Goal: Task Accomplishment & Management: Complete application form

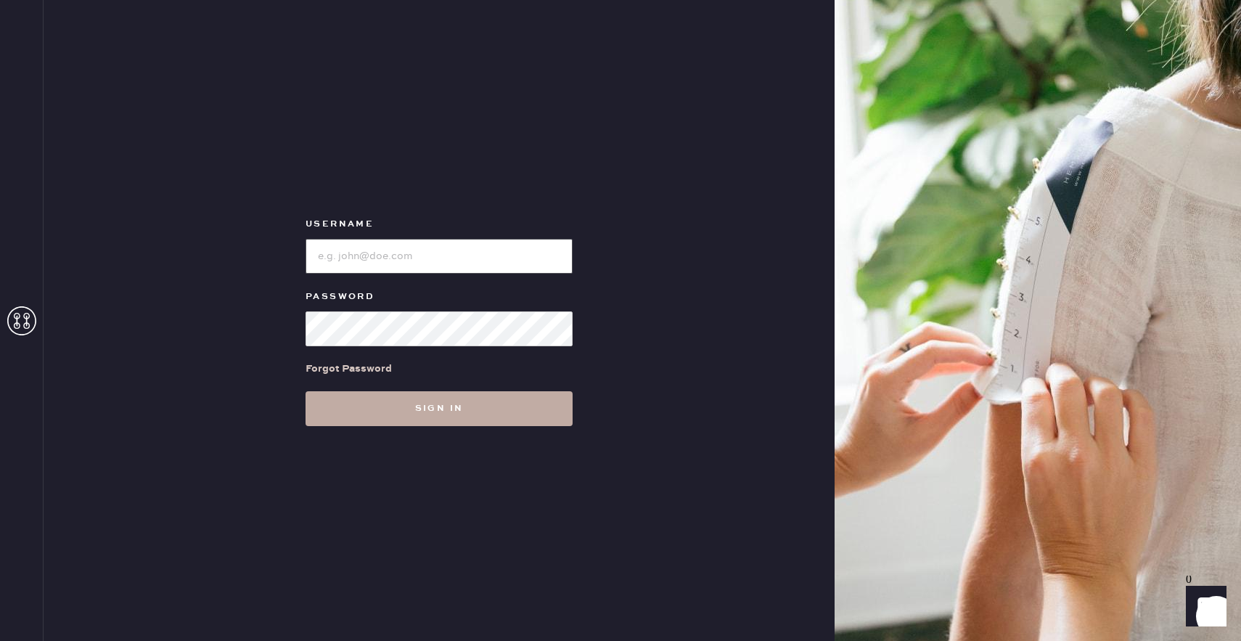
type input "reformationchestnuthill"
click at [364, 401] on button "Sign in" at bounding box center [439, 408] width 267 height 35
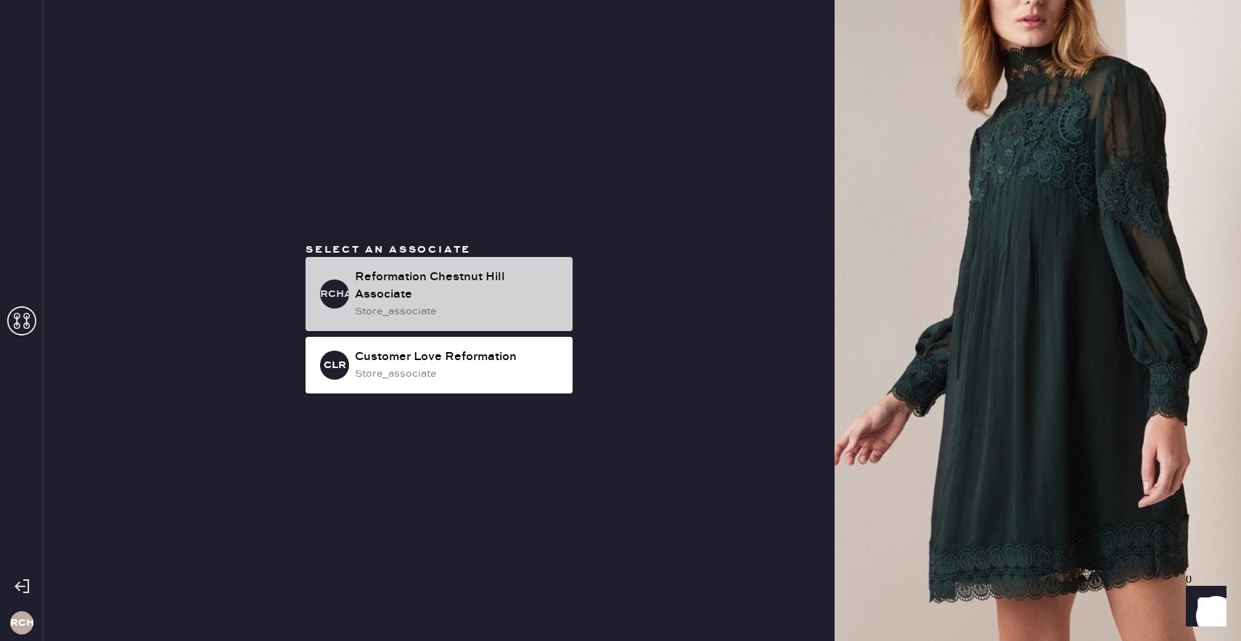
click at [398, 300] on div "Reformation Chestnut Hill Associate" at bounding box center [458, 286] width 206 height 35
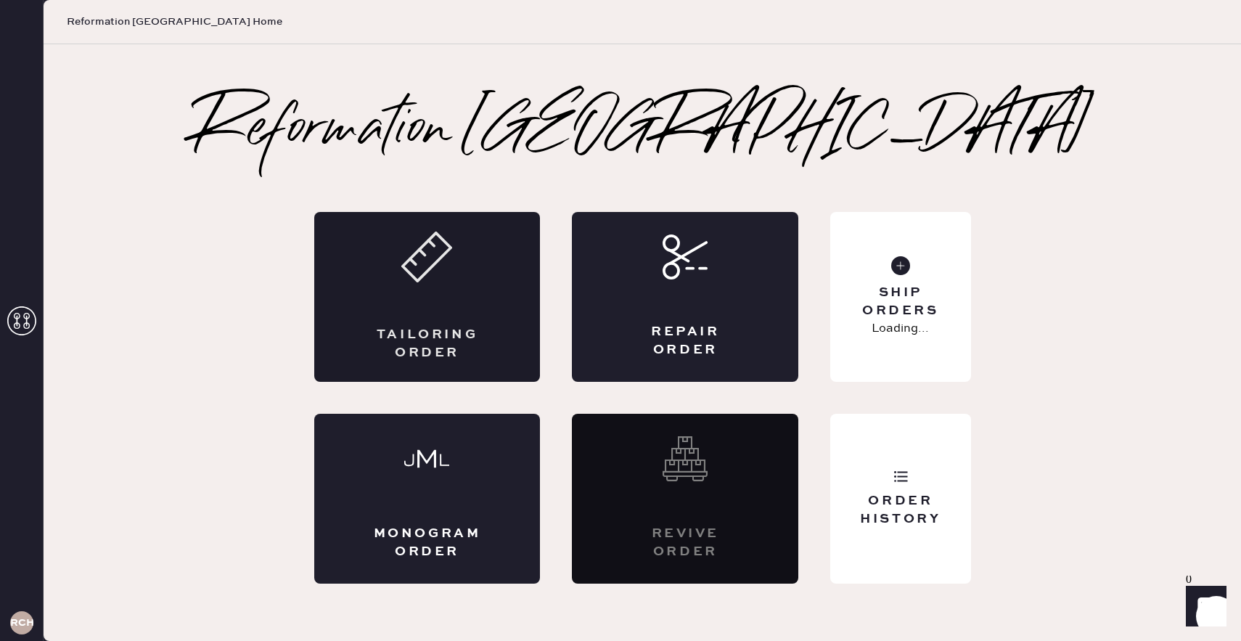
click at [422, 274] on icon at bounding box center [426, 257] width 51 height 51
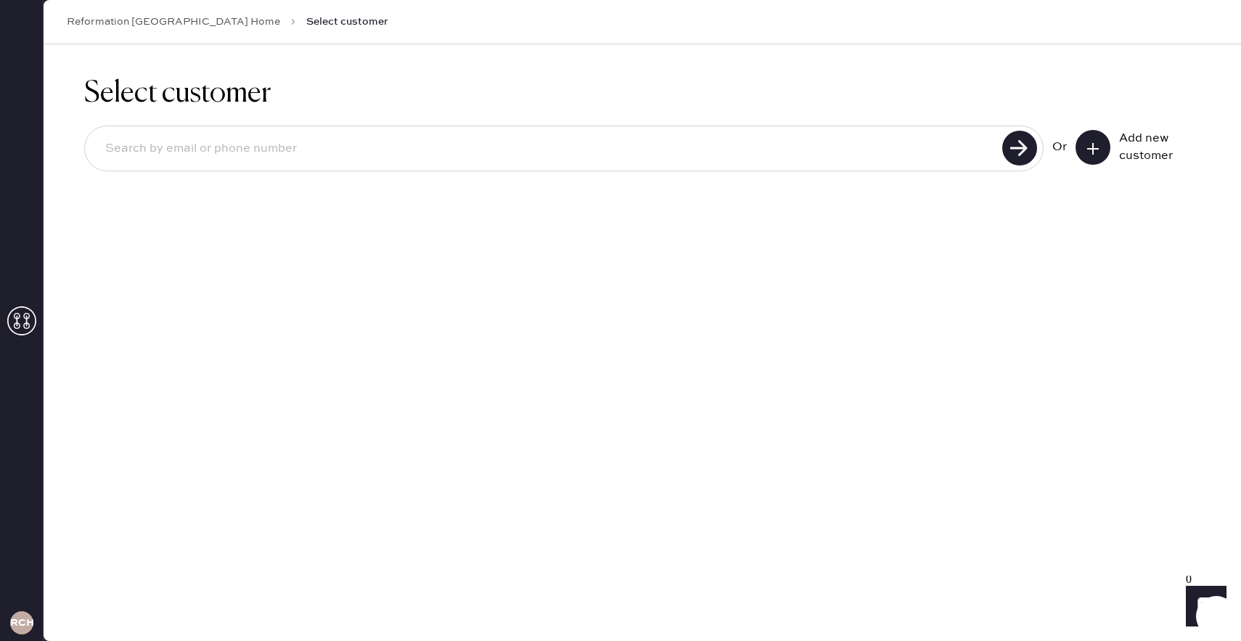
click at [353, 157] on input at bounding box center [546, 148] width 904 height 33
type input "[PERSON_NAME][EMAIL_ADDRESS][PERSON_NAME][DOMAIN_NAME]"
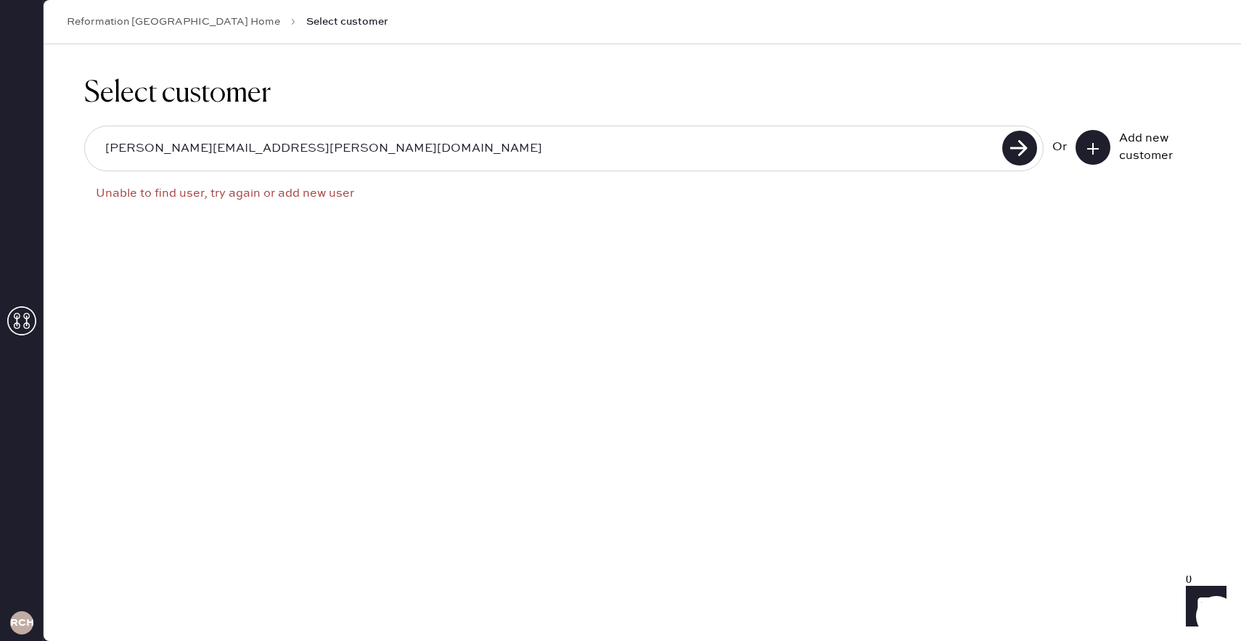
click at [1076, 150] on button at bounding box center [1093, 147] width 35 height 35
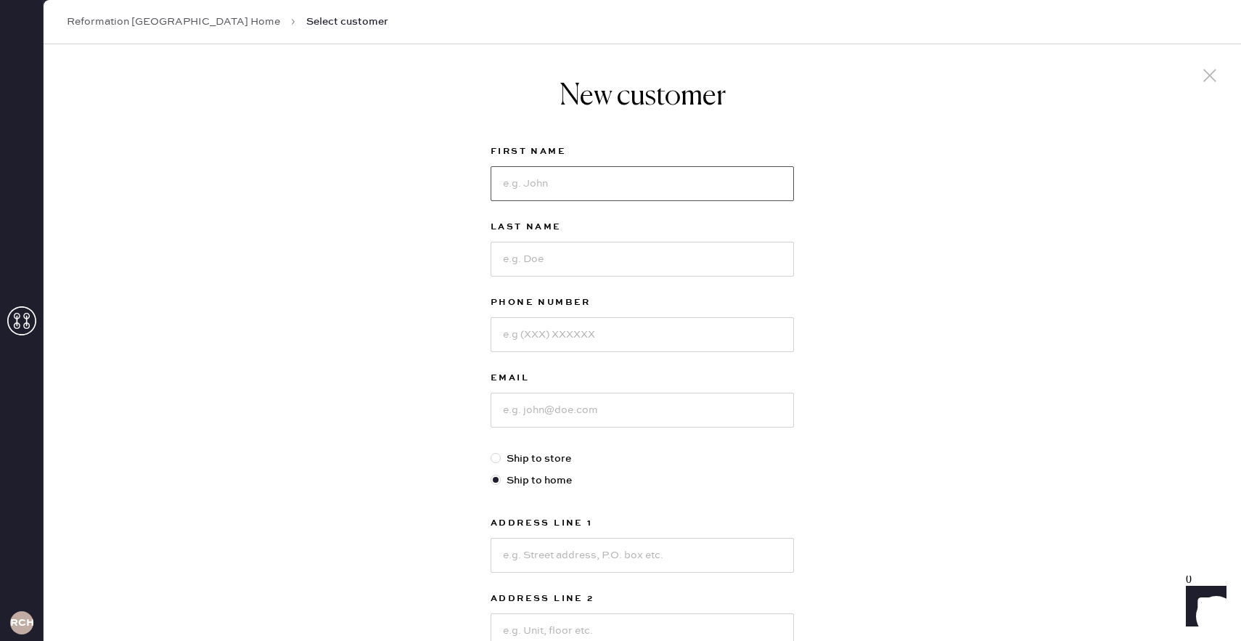
click at [602, 183] on input at bounding box center [642, 183] width 303 height 35
type input "[PERSON_NAME]"
type input ","
type input "[PERSON_NAME]"
type input "[PHONE_NUMBER]"
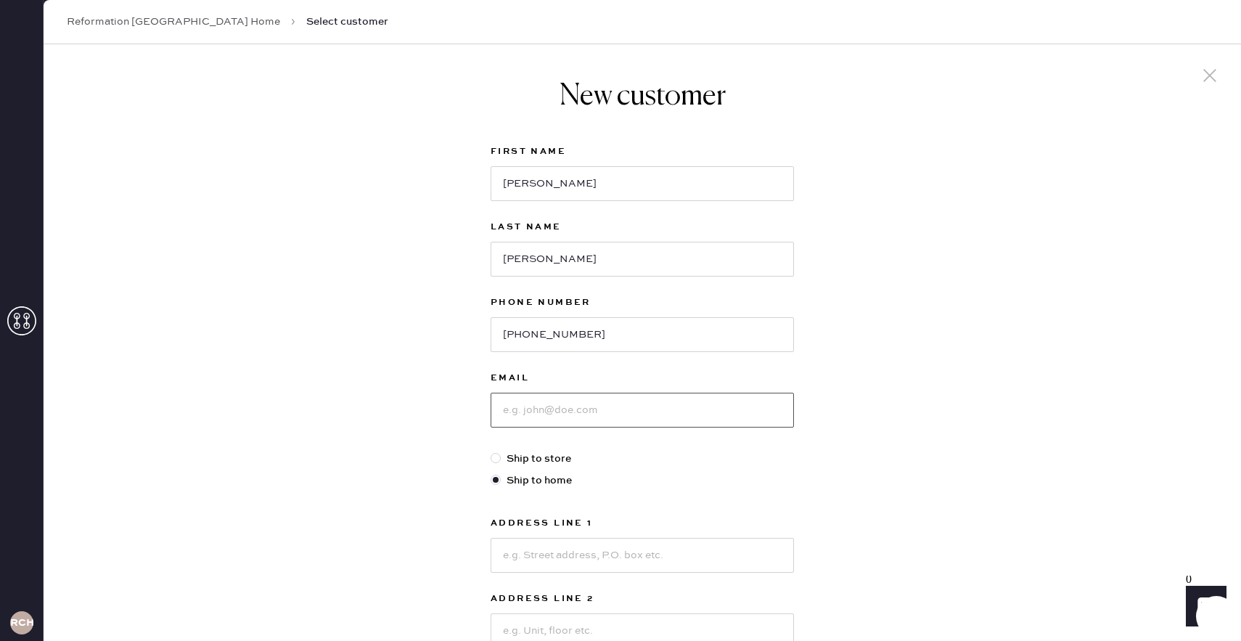
click at [610, 412] on input at bounding box center [642, 410] width 303 height 35
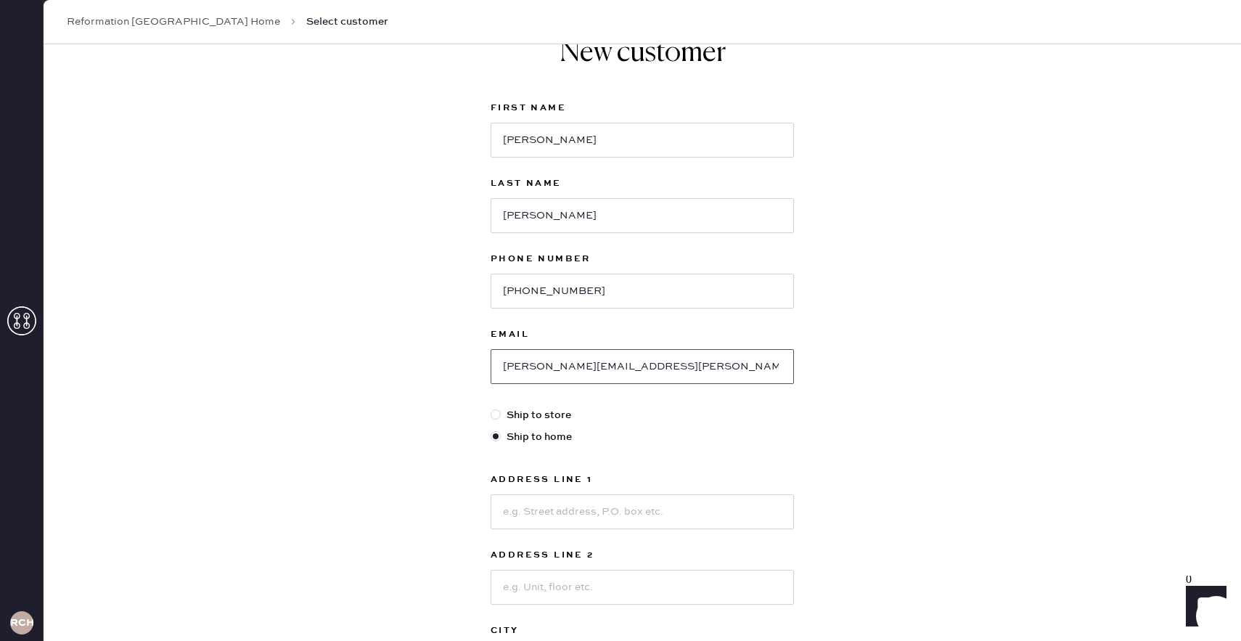
scroll to position [44, 0]
type input "[PERSON_NAME][EMAIL_ADDRESS][PERSON_NAME][DOMAIN_NAME]"
click at [575, 514] on input at bounding box center [642, 511] width 303 height 35
type input "9"
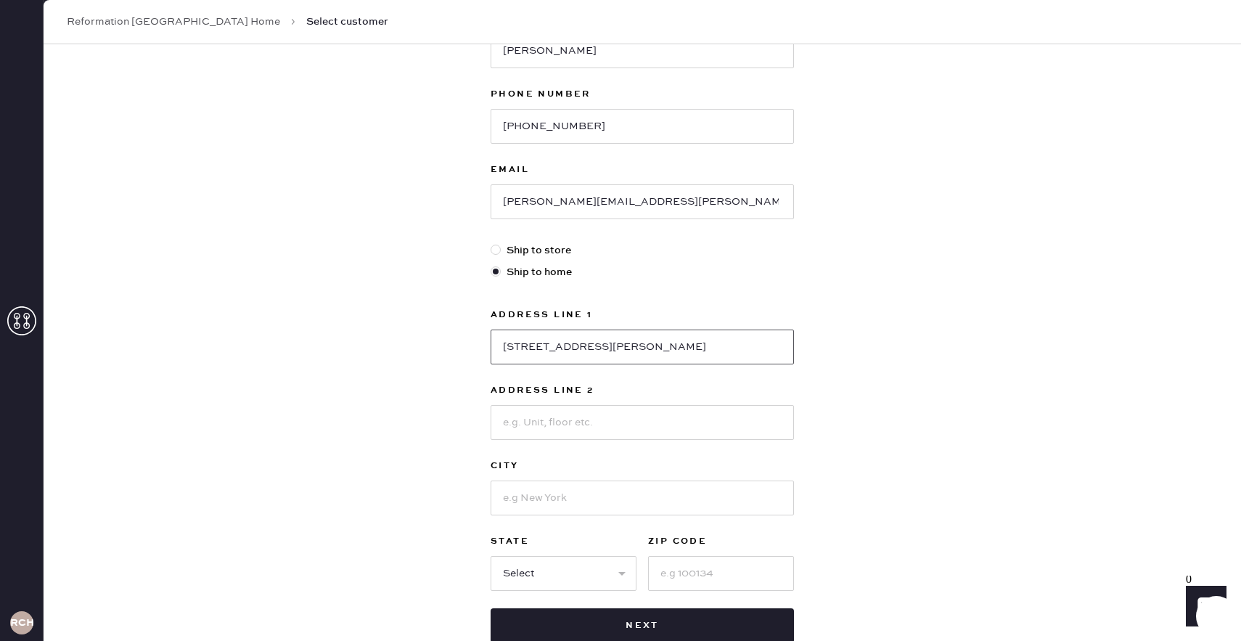
scroll to position [229, 0]
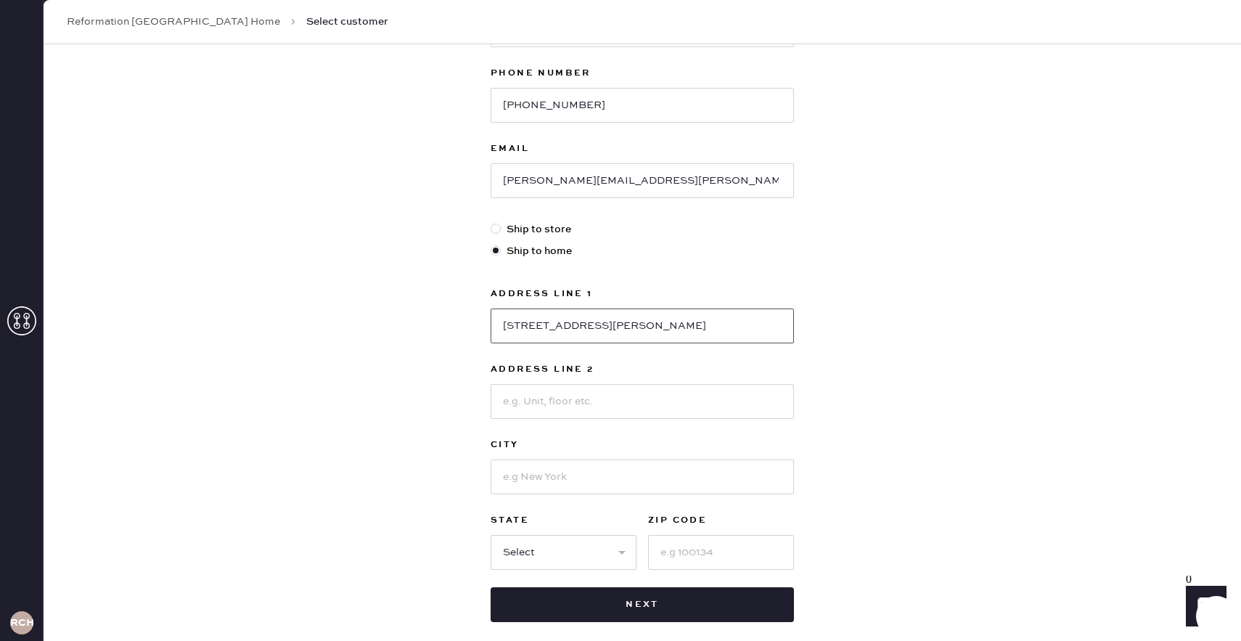
type input "[STREET_ADDRESS][PERSON_NAME]"
click at [530, 481] on input at bounding box center [642, 476] width 303 height 35
type input "[GEOGRAPHIC_DATA]"
click at [576, 543] on select "Select AK AL AR AZ CA CO CT [GEOGRAPHIC_DATA] DE FL [GEOGRAPHIC_DATA] HI [GEOGR…" at bounding box center [564, 552] width 146 height 35
select select "MA"
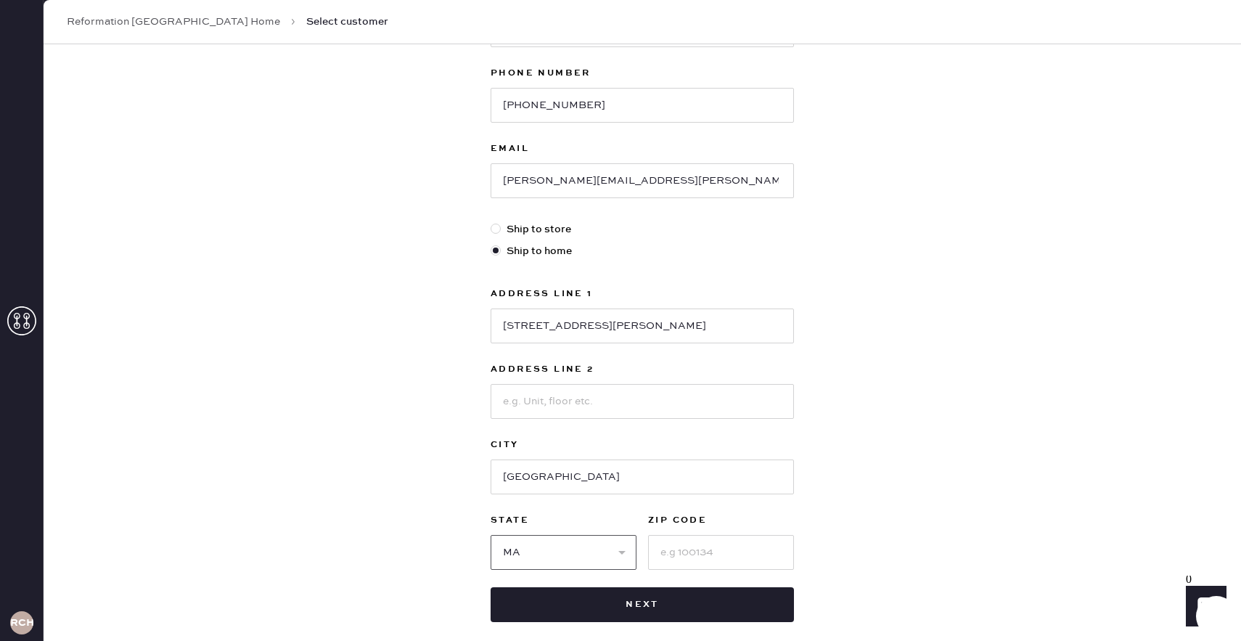
click at [491, 535] on select "Select AK AL AR AZ CA CO CT [GEOGRAPHIC_DATA] DE FL [GEOGRAPHIC_DATA] HI [GEOGR…" at bounding box center [564, 552] width 146 height 35
click at [686, 555] on input at bounding box center [721, 552] width 146 height 35
type input "02474"
click at [1019, 494] on div "New customer First Name [PERSON_NAME] Last Name [PERSON_NAME] Phone Number [PHO…" at bounding box center [643, 265] width 1198 height 900
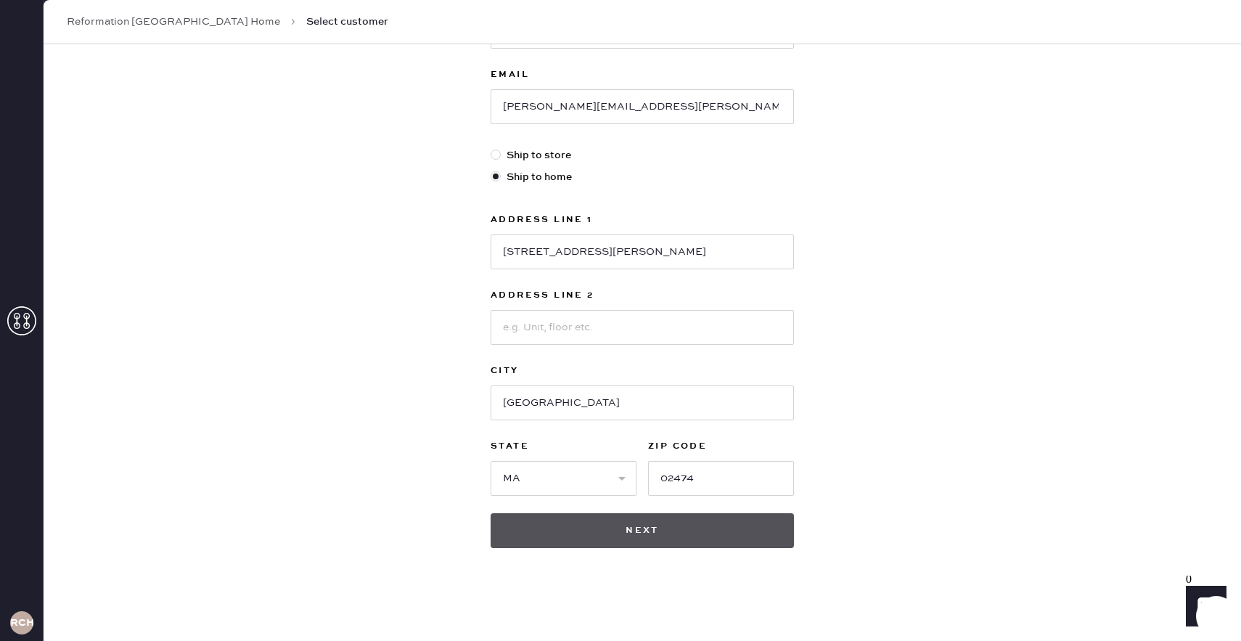
click at [708, 525] on button "Next" at bounding box center [642, 530] width 303 height 35
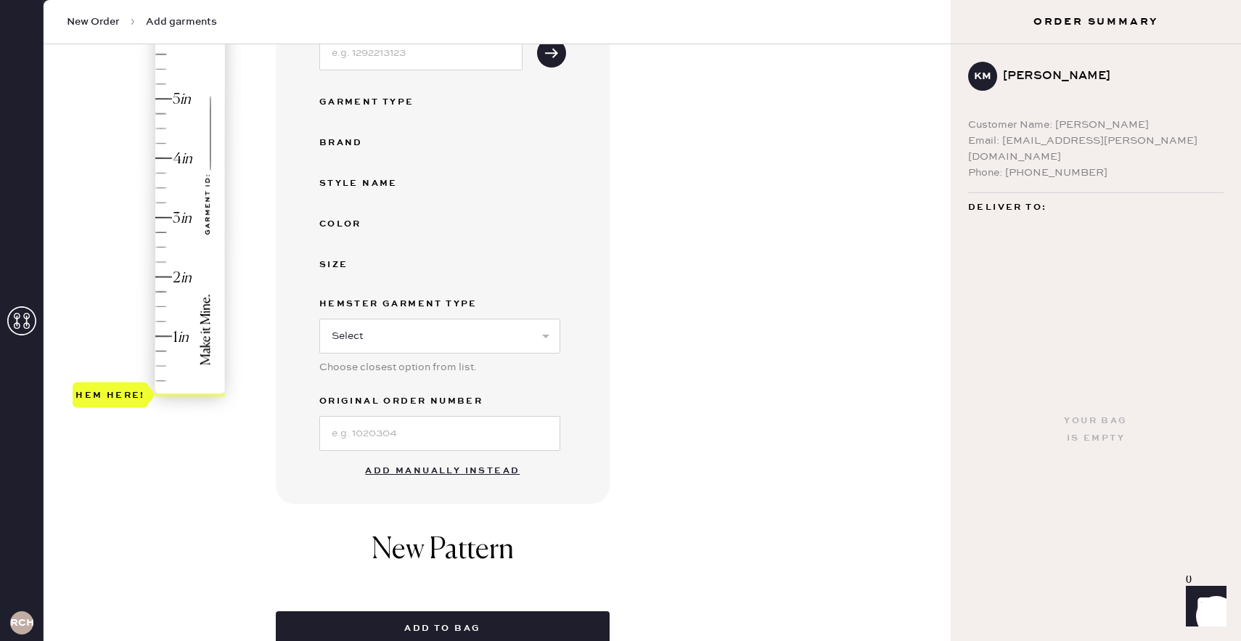
scroll to position [286, 0]
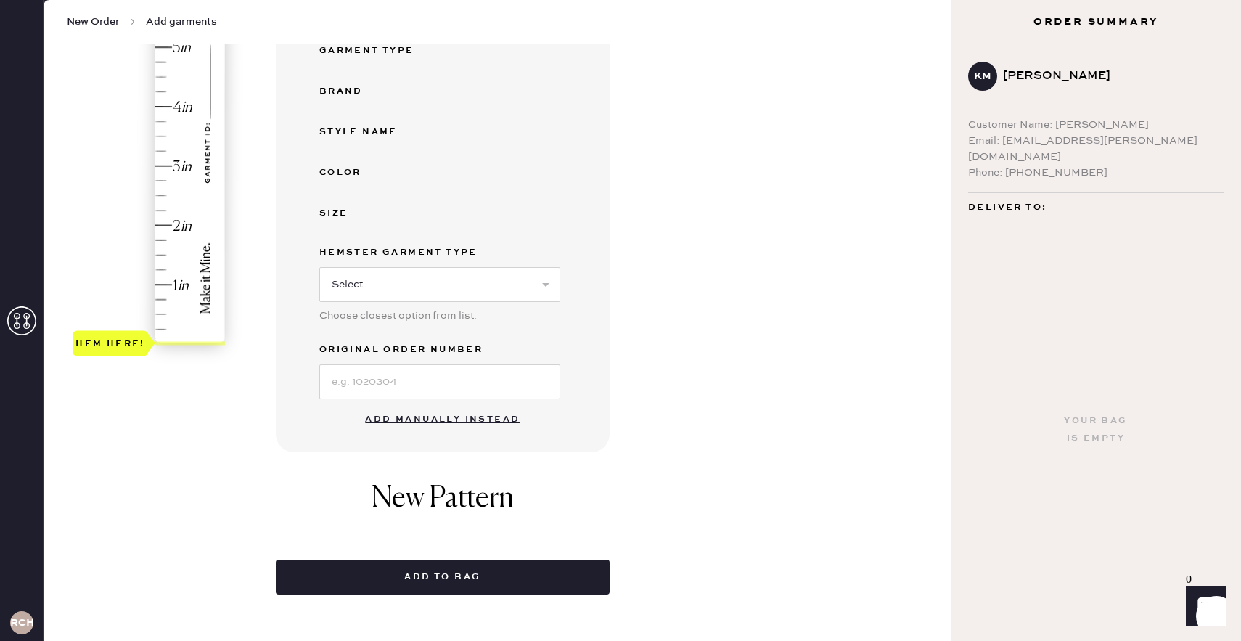
click at [426, 418] on button "Add manually instead" at bounding box center [442, 419] width 172 height 29
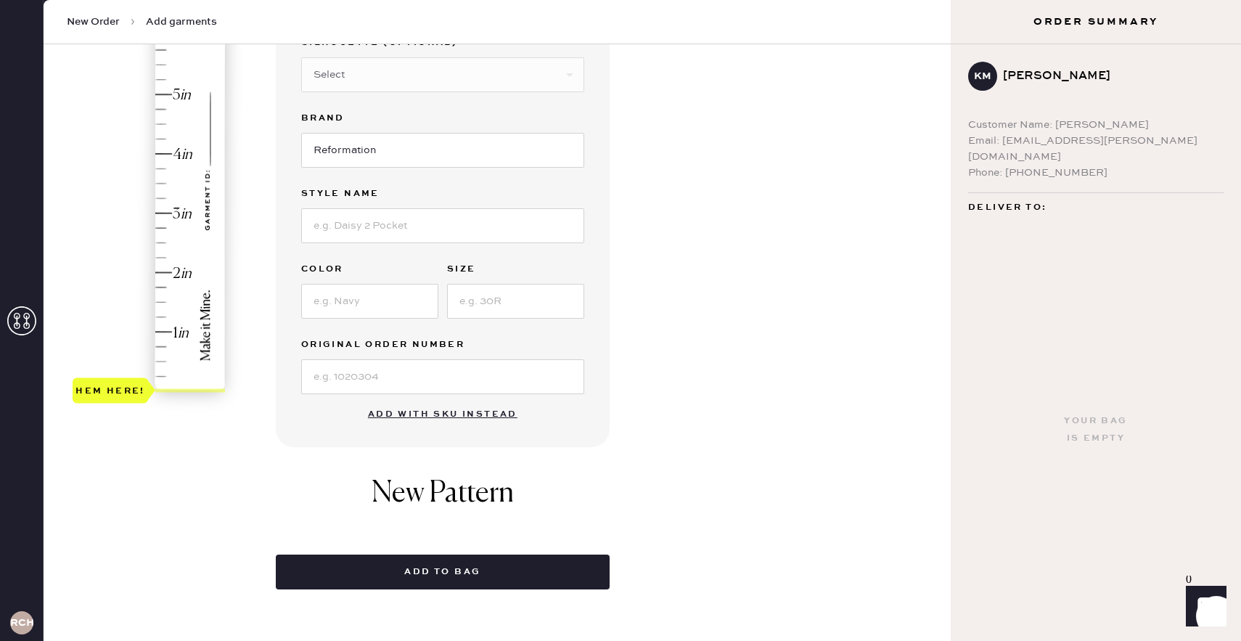
scroll to position [237, 0]
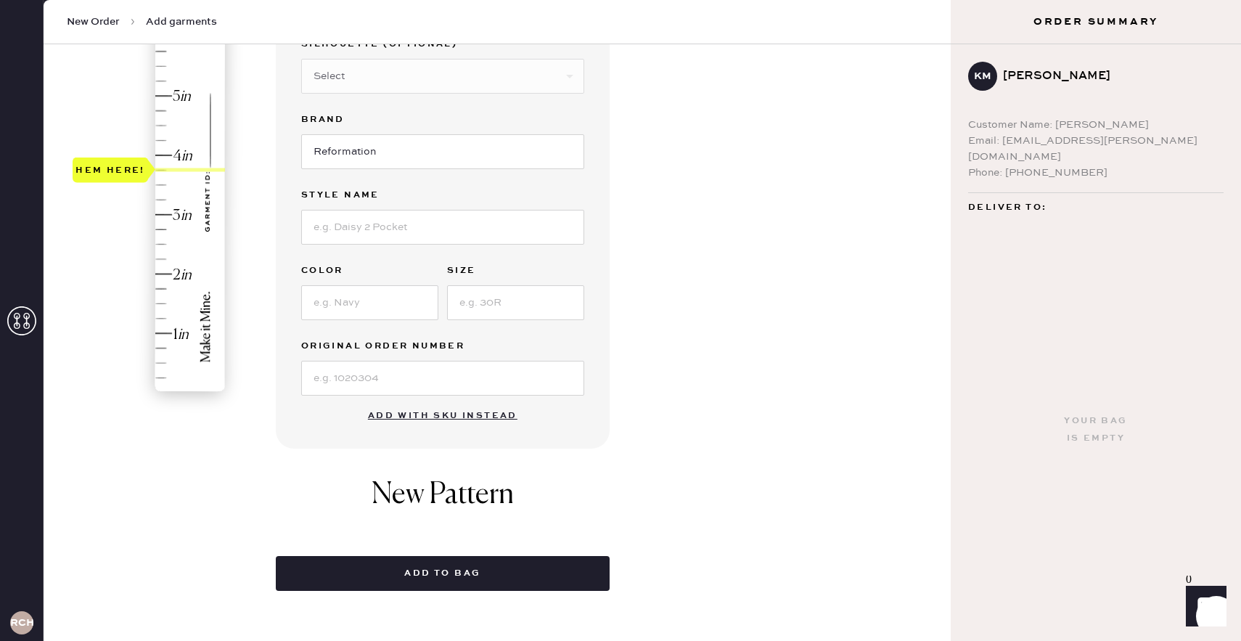
click at [159, 165] on div "Hem here!" at bounding box center [150, 185] width 155 height 428
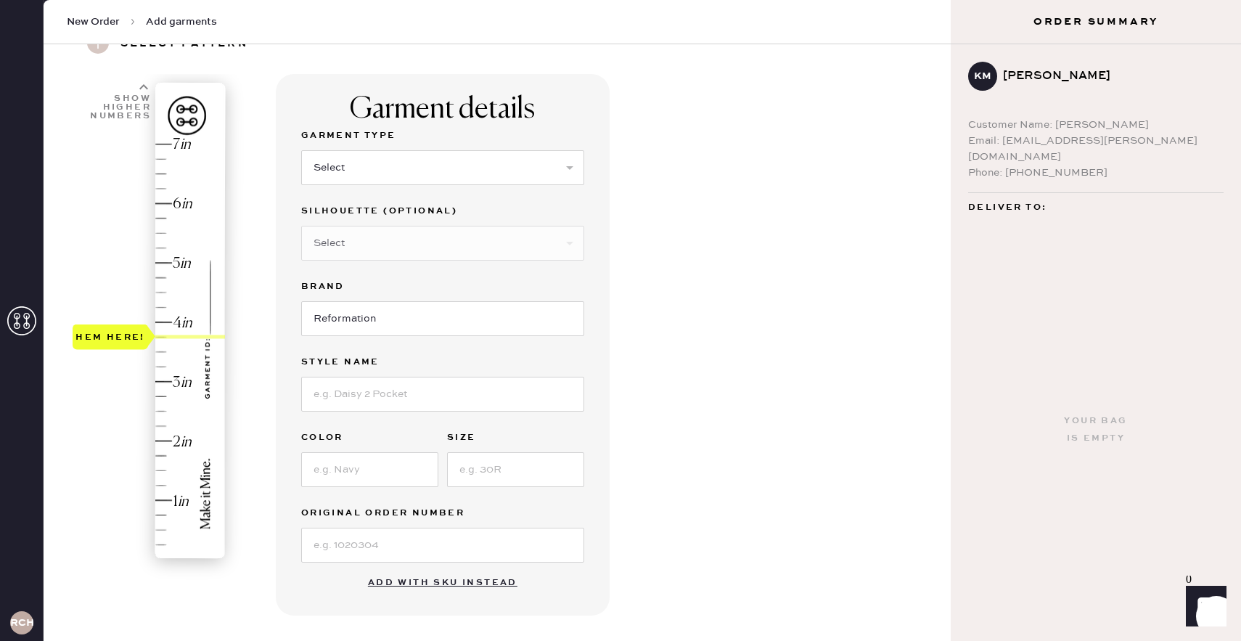
scroll to position [68, 0]
click at [352, 163] on select "Select Basic Skirt Jeans Leggings Pants Shorts Basic Sleeved Dress Basic Sleeve…" at bounding box center [442, 170] width 283 height 35
select select "2"
click at [301, 153] on select "Select Basic Skirt Jeans Leggings Pants Shorts Basic Sleeved Dress Basic Sleeve…" at bounding box center [442, 170] width 283 height 35
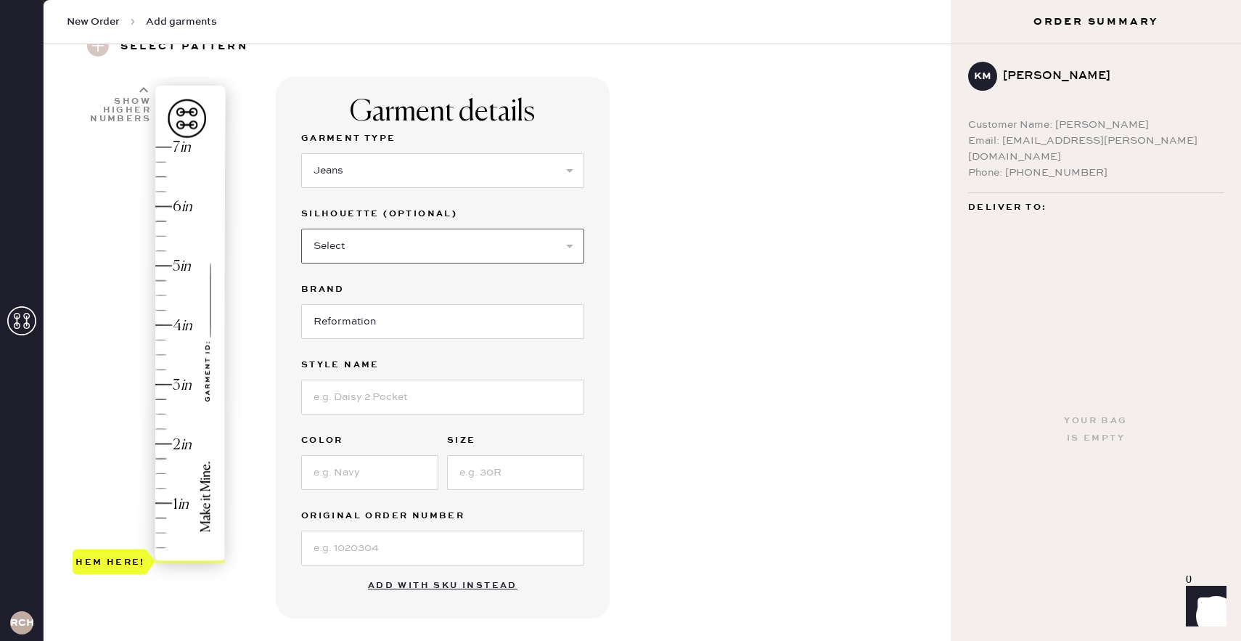
click at [393, 244] on select "Select Shorts Cropped Flare Boot Cut Straight Skinny Other" at bounding box center [442, 246] width 283 height 35
type input "3.75"
click at [160, 343] on div "Hem here!" at bounding box center [150, 355] width 155 height 428
click at [394, 235] on select "Select Shorts Cropped Flare Boot Cut Straight Skinny Other" at bounding box center [442, 246] width 283 height 35
select select "6"
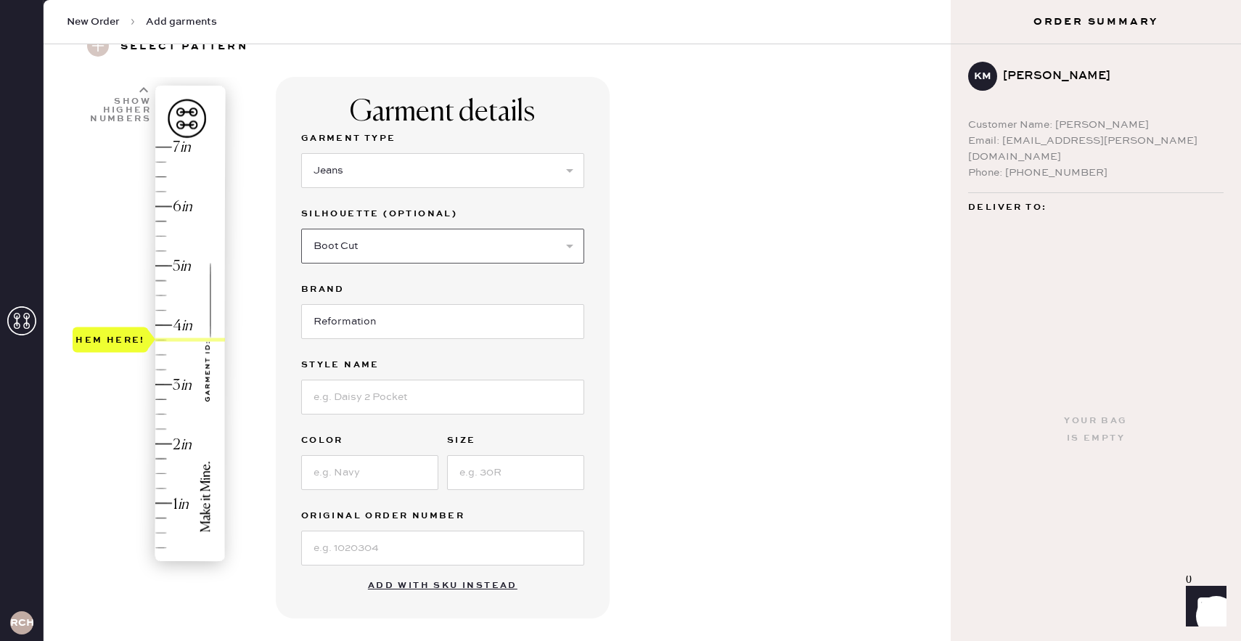
click at [301, 229] on select "Select Shorts Cropped Flare Boot Cut Straight Skinny Other" at bounding box center [442, 246] width 283 height 35
click at [383, 394] on input at bounding box center [442, 397] width 283 height 35
type input "[PERSON_NAME] Rise Slouchy Wide Leg"
click at [369, 481] on input at bounding box center [369, 472] width 137 height 35
type input "Ondine"
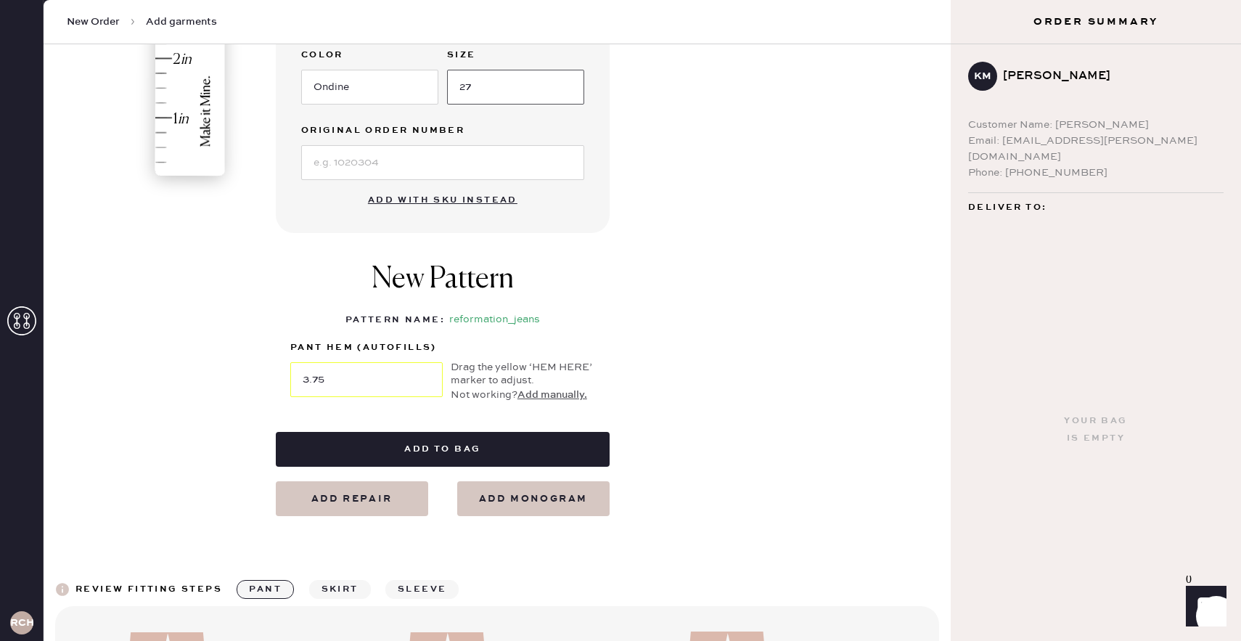
scroll to position [456, 0]
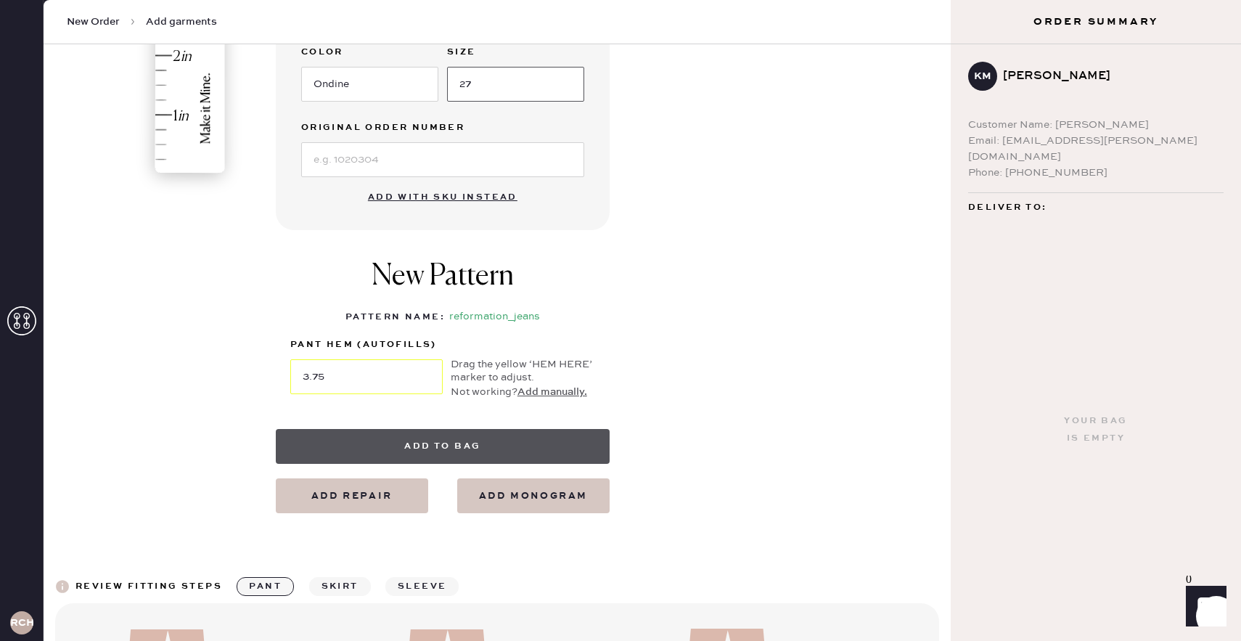
type input "27"
click at [437, 451] on button "Add to bag" at bounding box center [443, 446] width 334 height 35
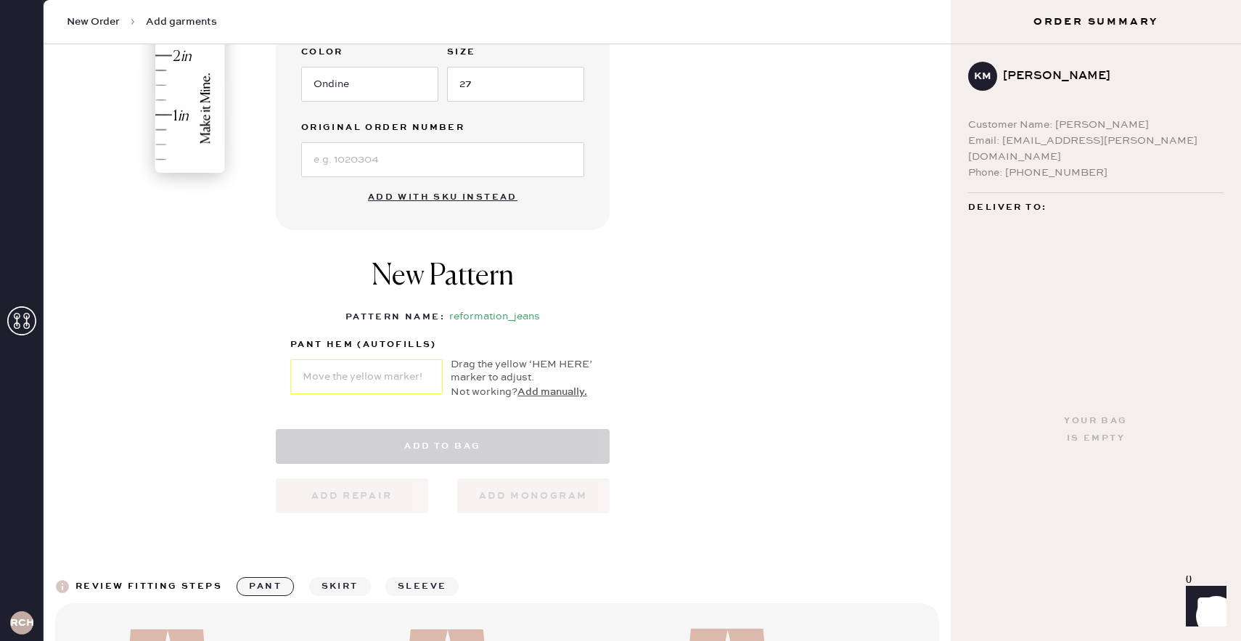
select select "2"
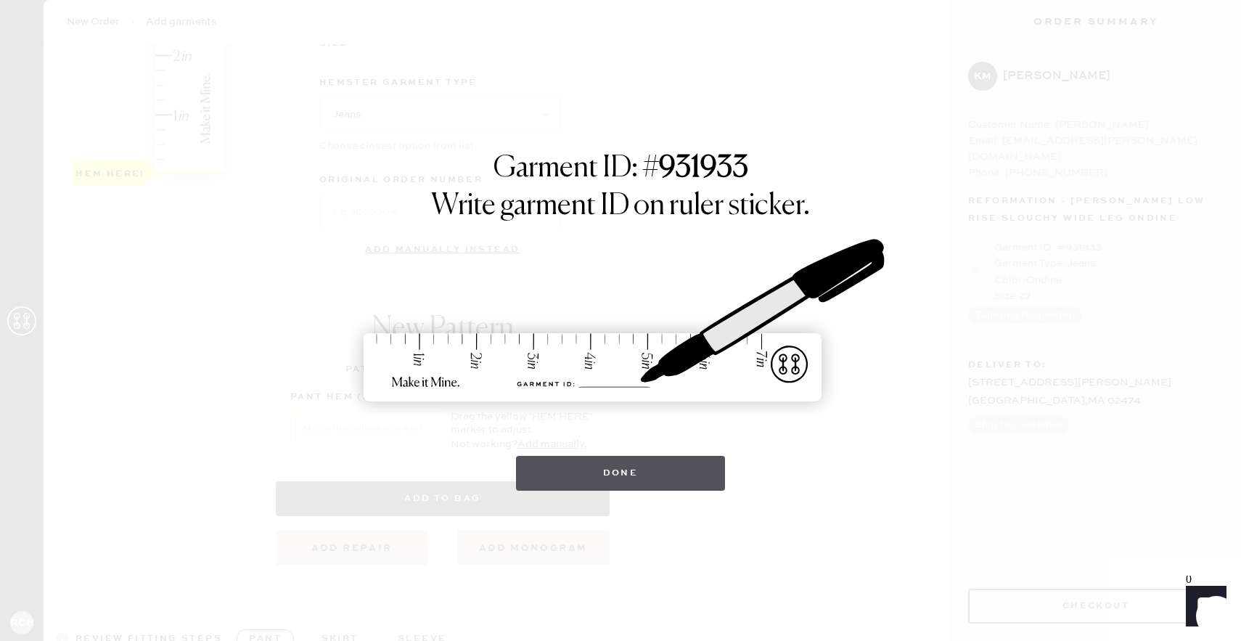
click at [610, 473] on button "Done" at bounding box center [621, 473] width 210 height 35
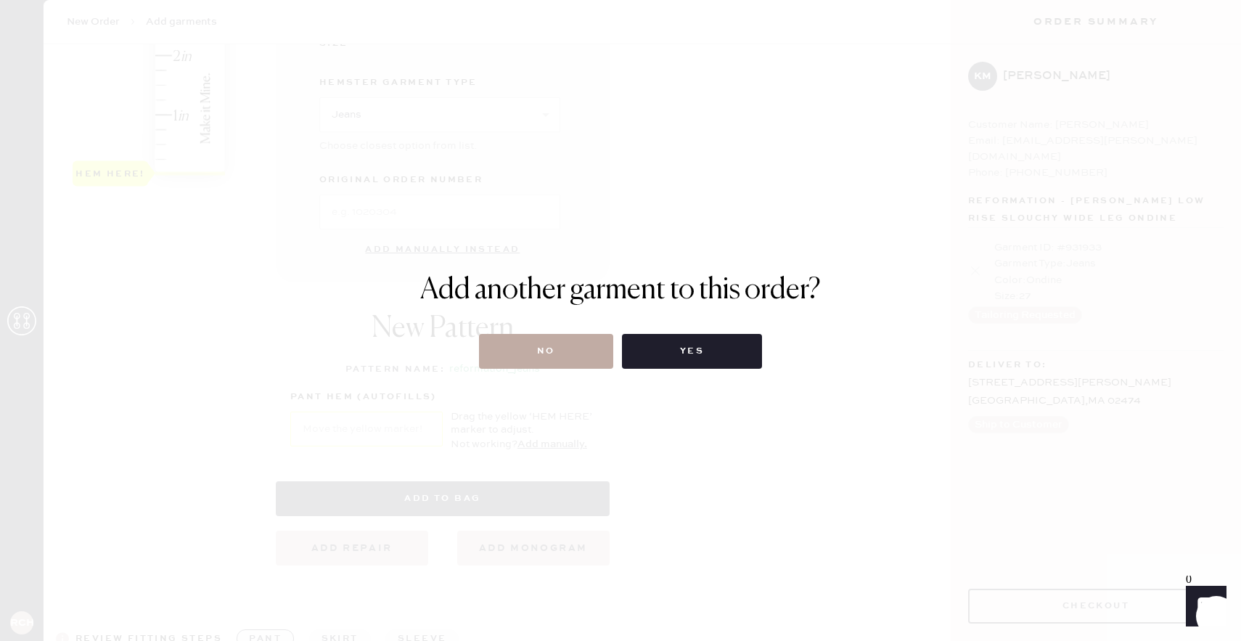
click at [581, 343] on button "No" at bounding box center [546, 351] width 134 height 35
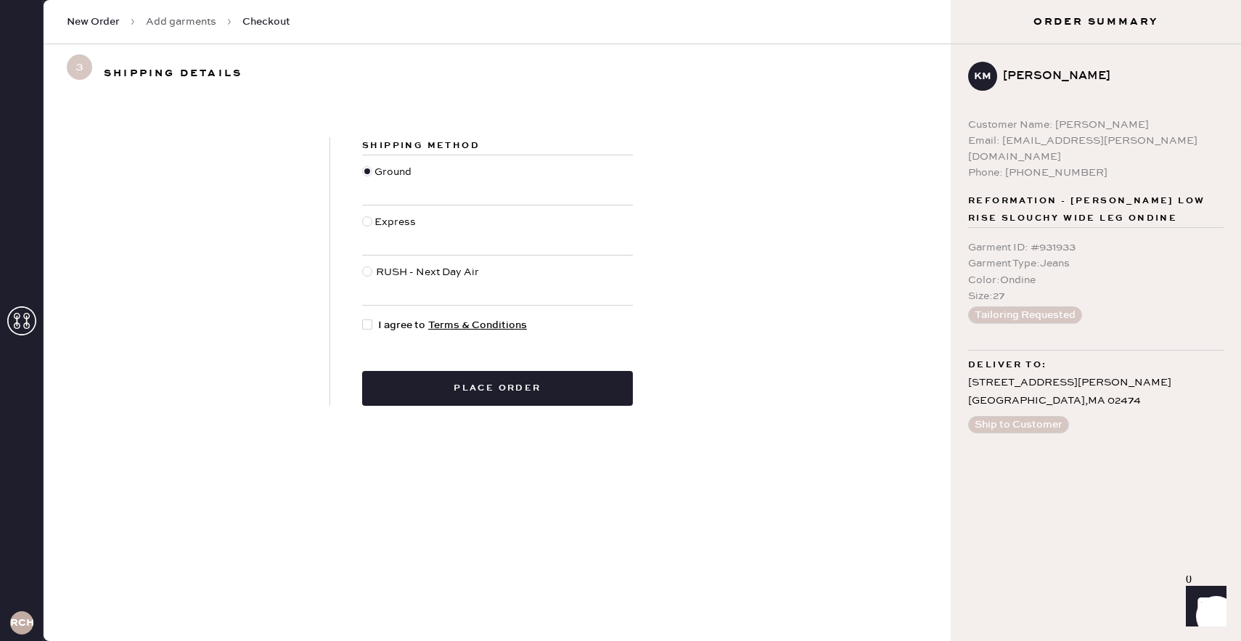
click at [365, 326] on div at bounding box center [367, 324] width 10 height 10
click at [363, 318] on input "I agree to Terms & Conditions" at bounding box center [362, 317] width 1 height 1
checkbox input "true"
click at [469, 377] on button "Place order" at bounding box center [497, 388] width 271 height 35
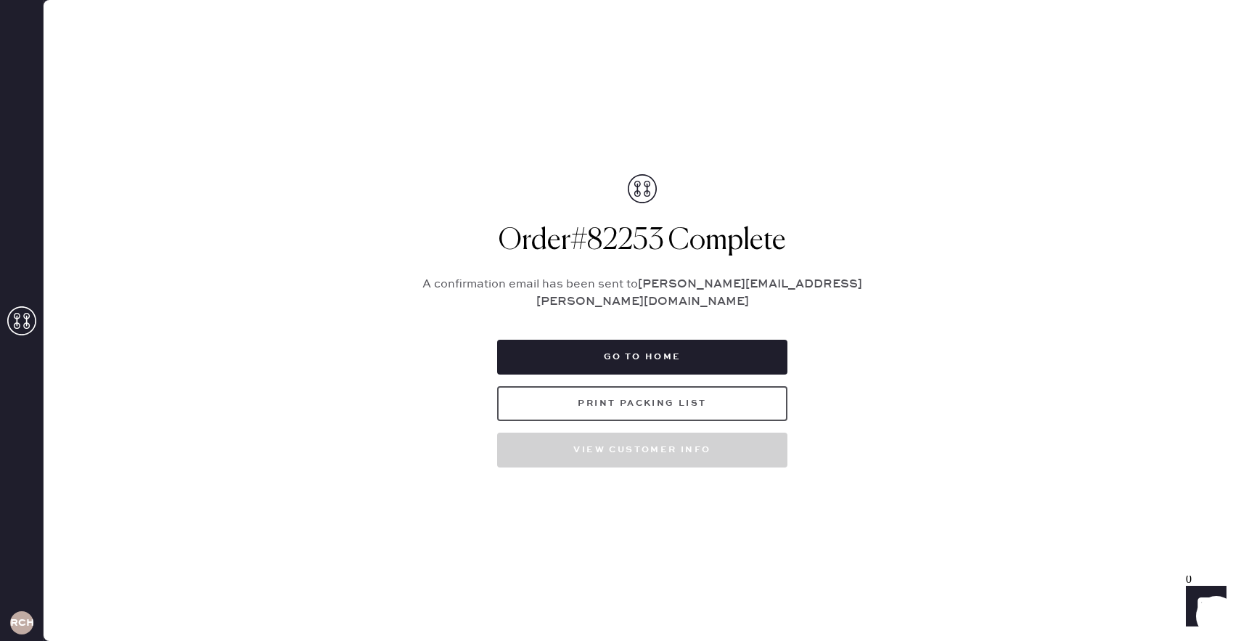
click at [650, 396] on button "Print Packing List" at bounding box center [642, 403] width 290 height 35
click at [682, 396] on button "Print Packing List" at bounding box center [642, 403] width 290 height 35
click at [699, 399] on button "Print Packing List" at bounding box center [642, 403] width 290 height 35
